Goal: Transaction & Acquisition: Purchase product/service

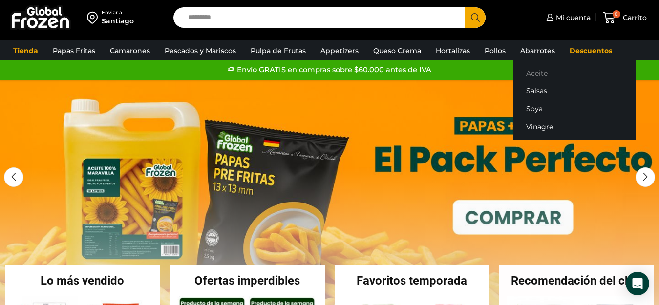
click at [529, 73] on link "Aceite" at bounding box center [574, 73] width 123 height 18
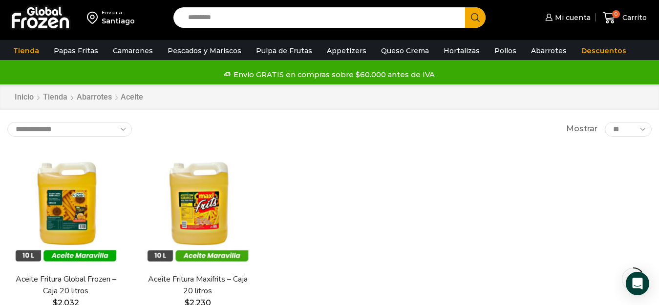
scroll to position [49, 0]
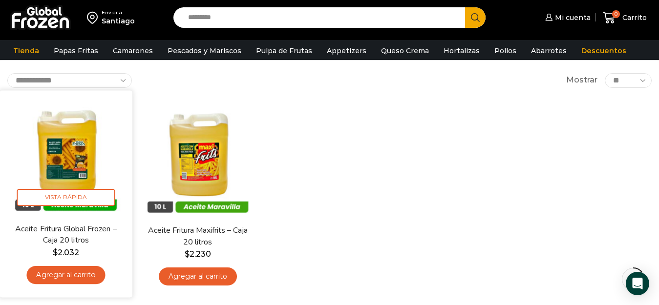
click at [64, 132] on img at bounding box center [66, 157] width 118 height 118
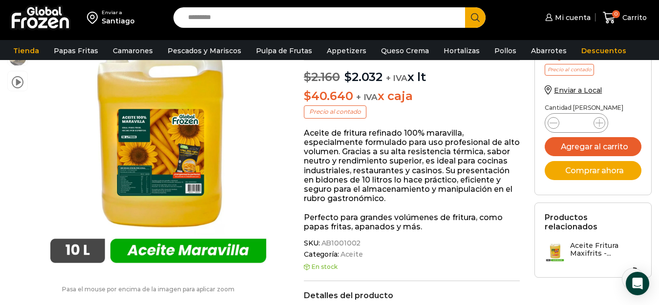
scroll to position [0, 0]
